Goal: Transaction & Acquisition: Purchase product/service

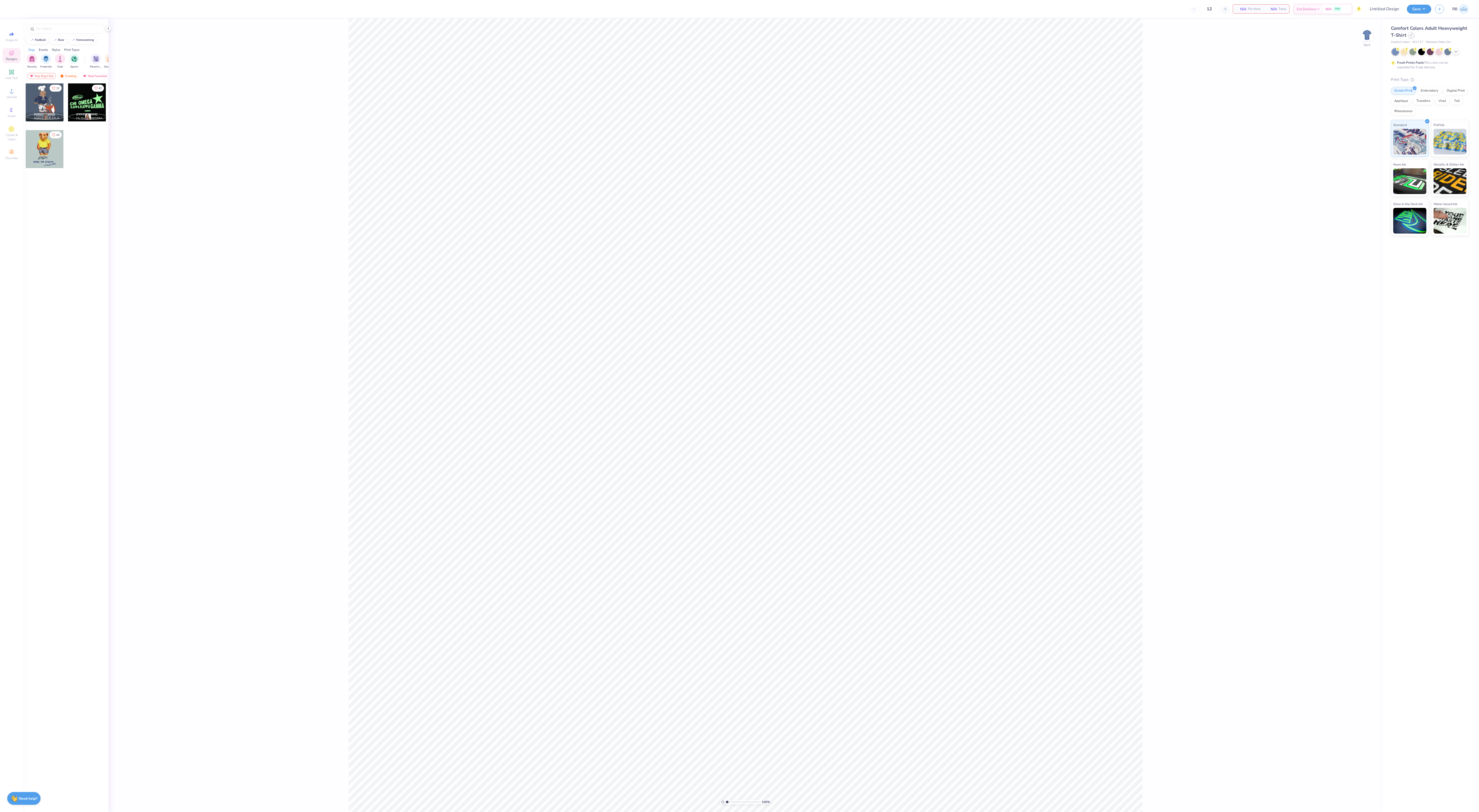
click at [1411, 36] on icon at bounding box center [1411, 35] width 2 height 2
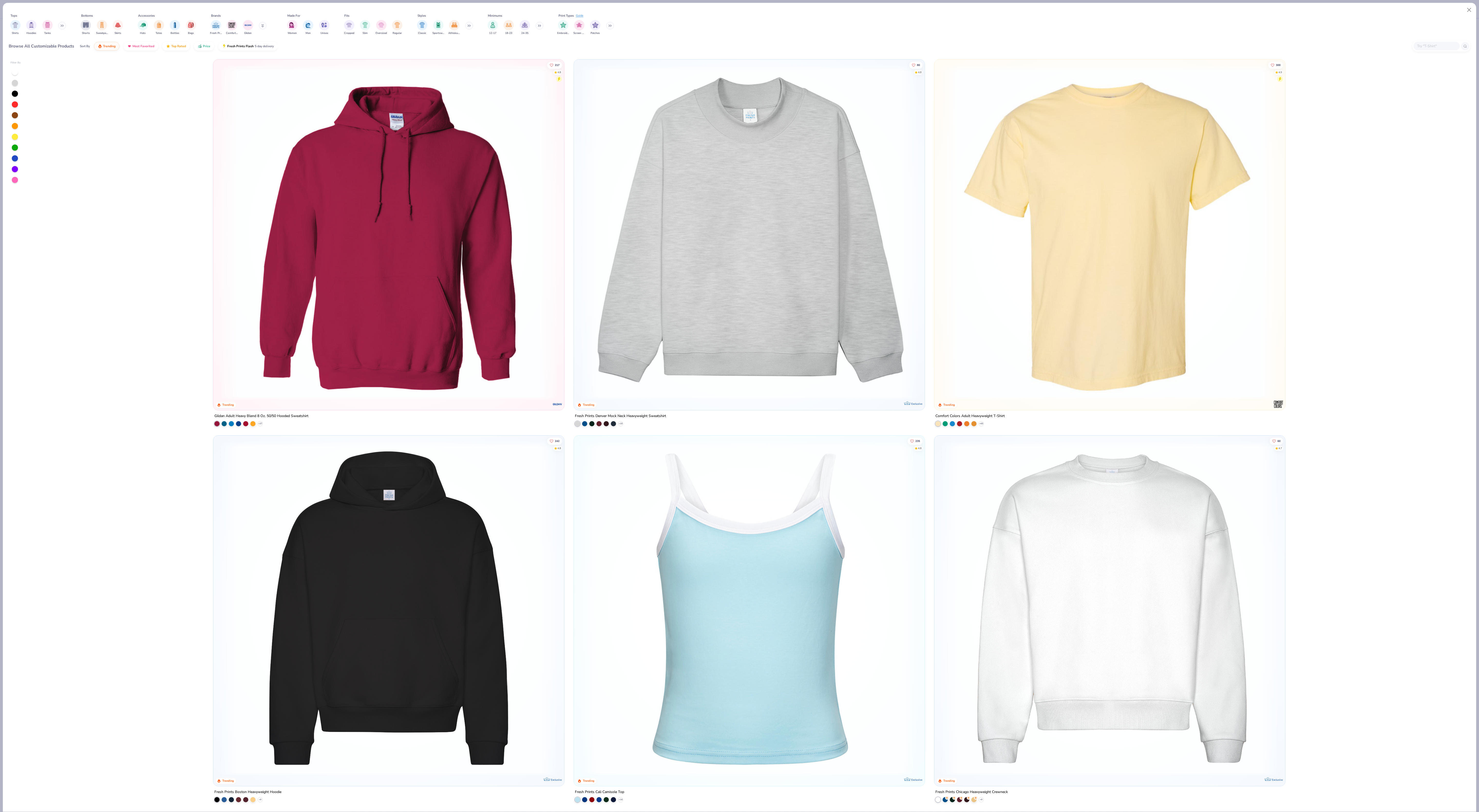
click at [1411, 36] on div "Tops Shirts Hoodies Tanks Bottoms Shorts Sweatpants Skirts Accessories Hats Tot…" at bounding box center [740, 25] width 1462 height 24
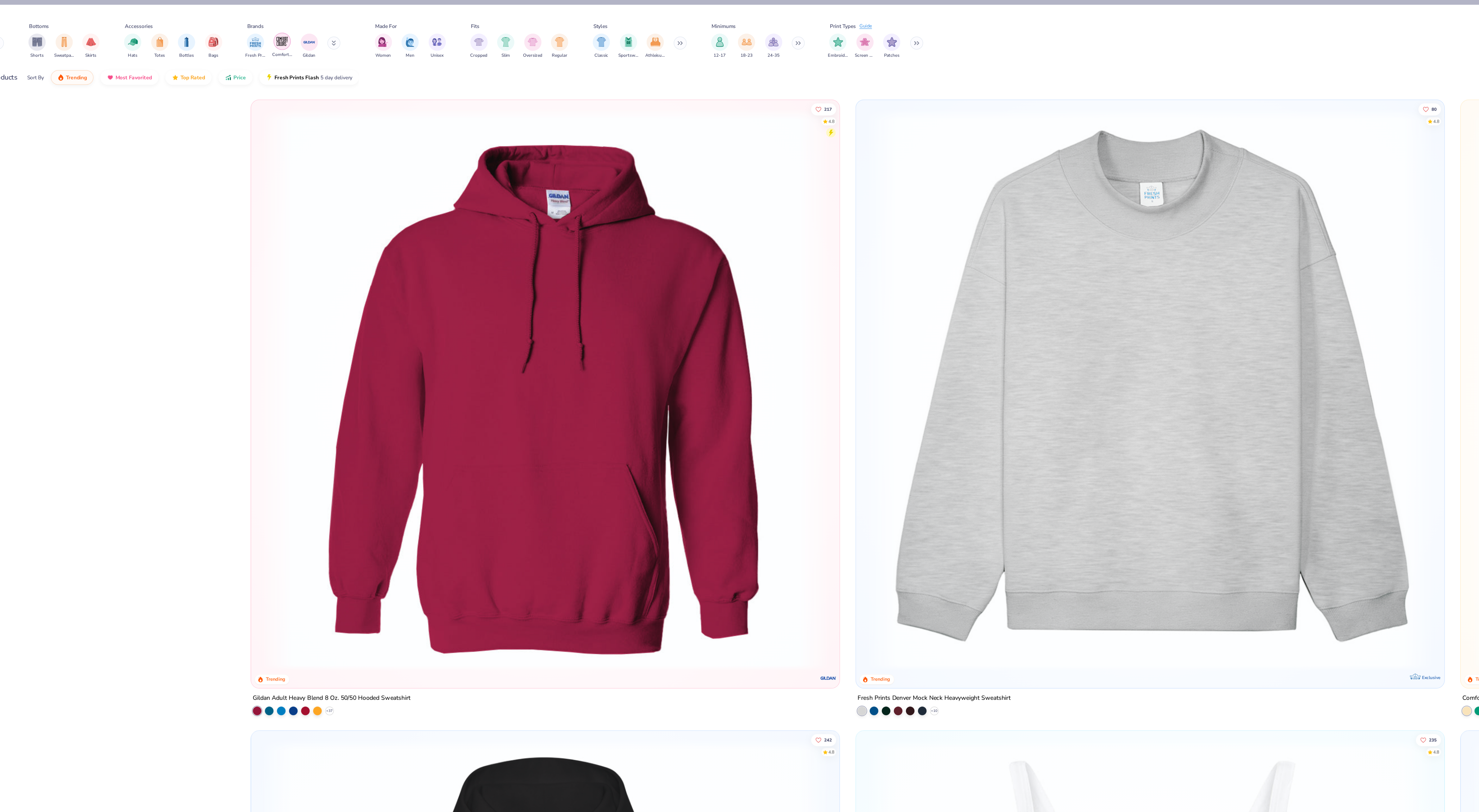
click at [235, 25] on img "filter for Comfort Colors" at bounding box center [231, 24] width 7 height 7
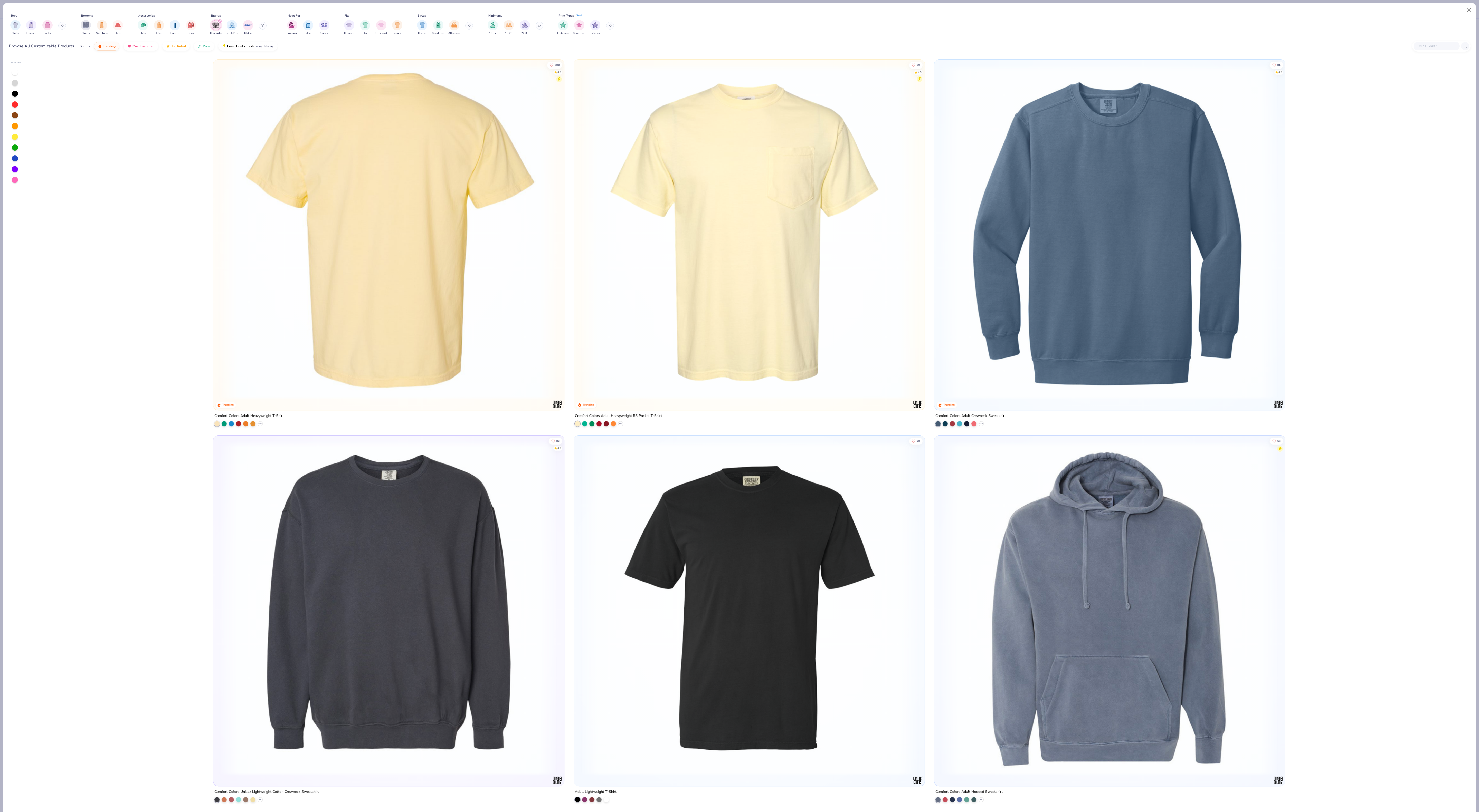
click at [780, 321] on img at bounding box center [749, 232] width 340 height 335
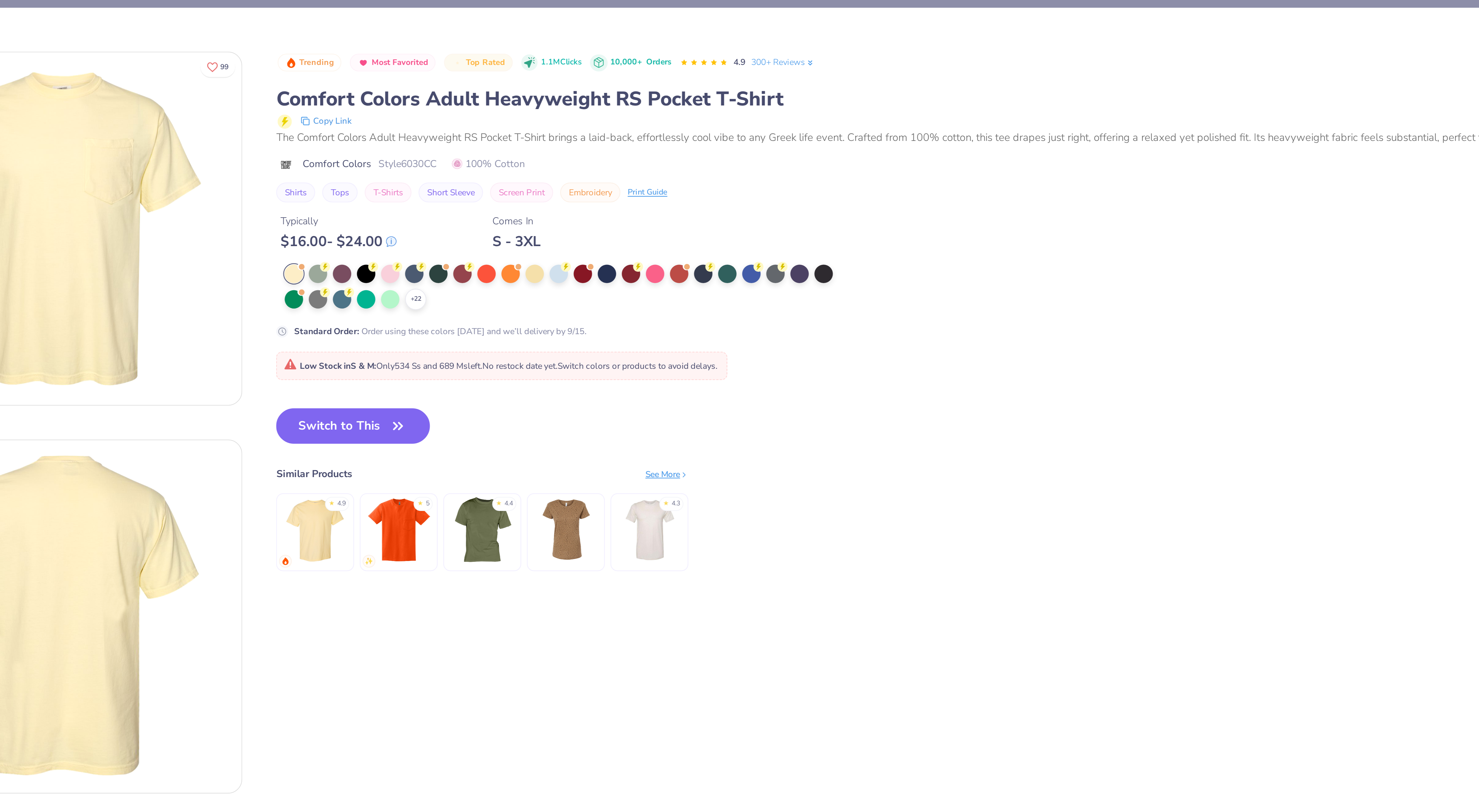
click at [217, 60] on span "Style 6030CC" at bounding box center [216, 59] width 21 height 5
drag, startPoint x: 216, startPoint y: 60, endPoint x: 231, endPoint y: 60, distance: 15.0
click at [231, 60] on div "Comfort Colors Style 6030CC 100% Cotton" at bounding box center [819, 59] width 1302 height 5
drag, startPoint x: 231, startPoint y: 60, endPoint x: 223, endPoint y: 60, distance: 8.0
click at [223, 60] on div "Comfort Colors Style 6030CC 100% Cotton" at bounding box center [819, 59] width 1302 height 5
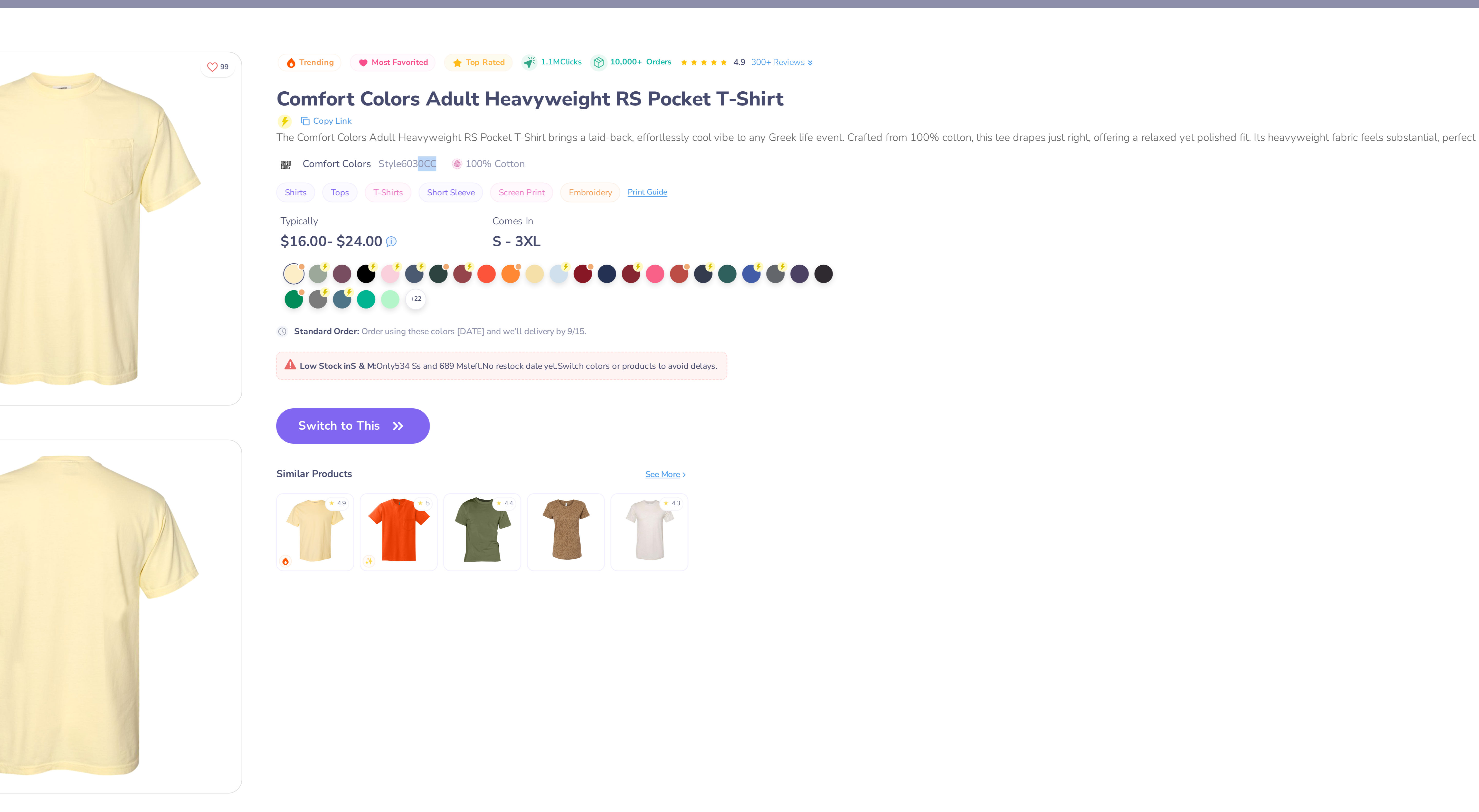
click at [223, 60] on span "Style 6030CC" at bounding box center [216, 59] width 21 height 5
drag, startPoint x: 216, startPoint y: 60, endPoint x: 230, endPoint y: 59, distance: 14.0
click at [230, 59] on div "Comfort Colors Style 6030CC 100% Cotton" at bounding box center [819, 59] width 1302 height 5
copy span "6030CC"
